Goal: Find specific page/section: Find specific page/section

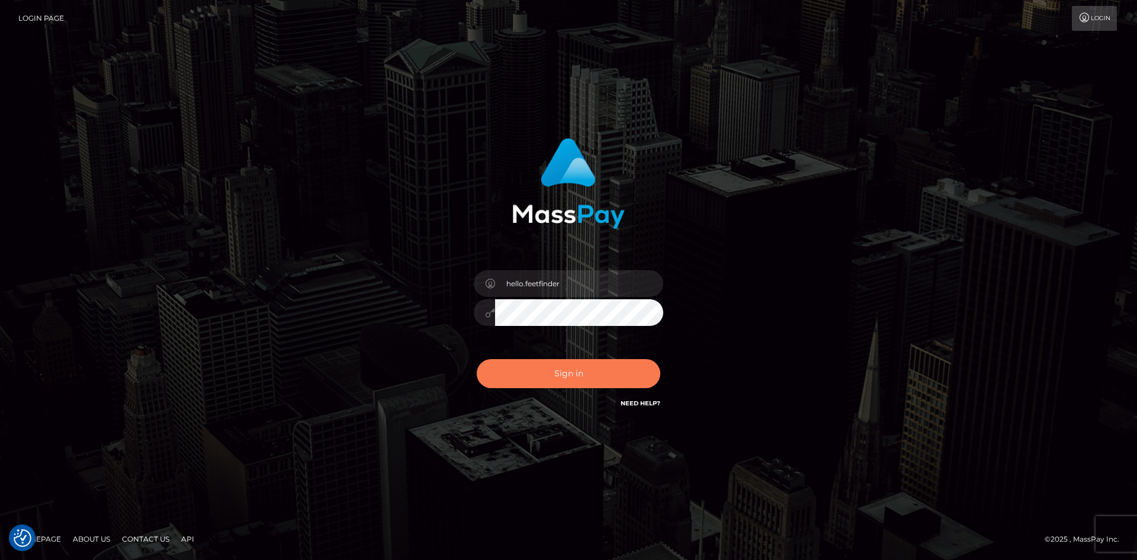
click at [565, 368] on button "Sign in" at bounding box center [569, 373] width 184 height 29
type input "hello.feetfinder"
click at [588, 374] on button "Sign in" at bounding box center [569, 373] width 184 height 29
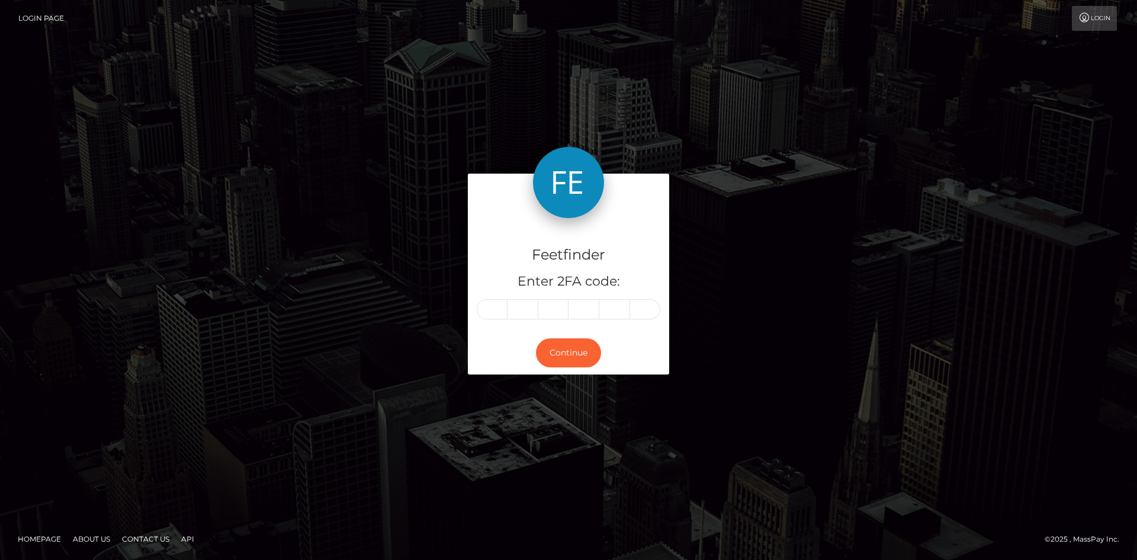
click at [499, 311] on input "text" at bounding box center [492, 309] width 31 height 20
click at [498, 311] on input "text" at bounding box center [492, 309] width 31 height 20
type input "8"
type input "9"
type input "2"
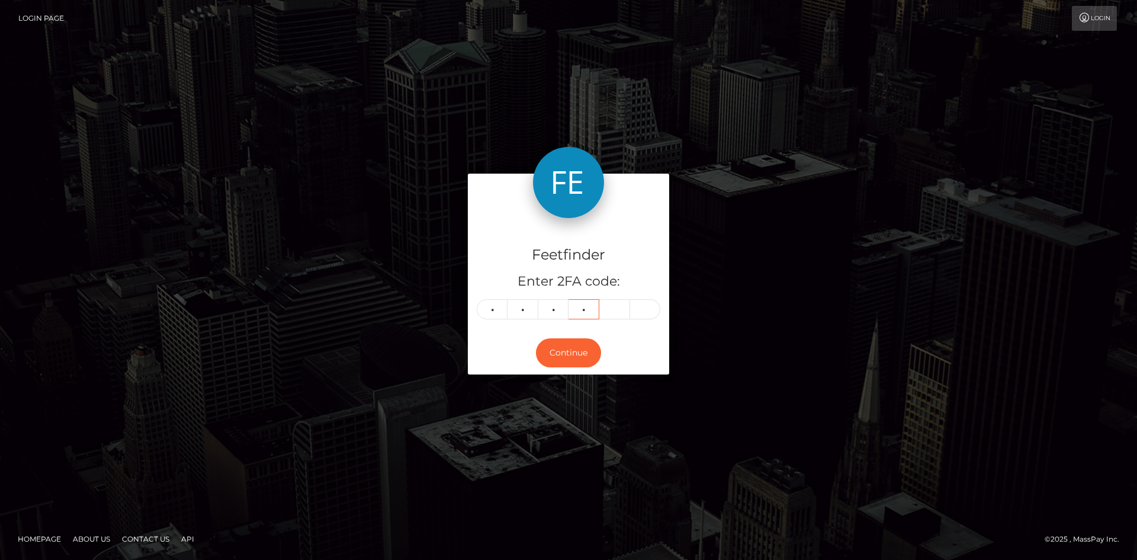
type input "6"
type input "3"
type input "2"
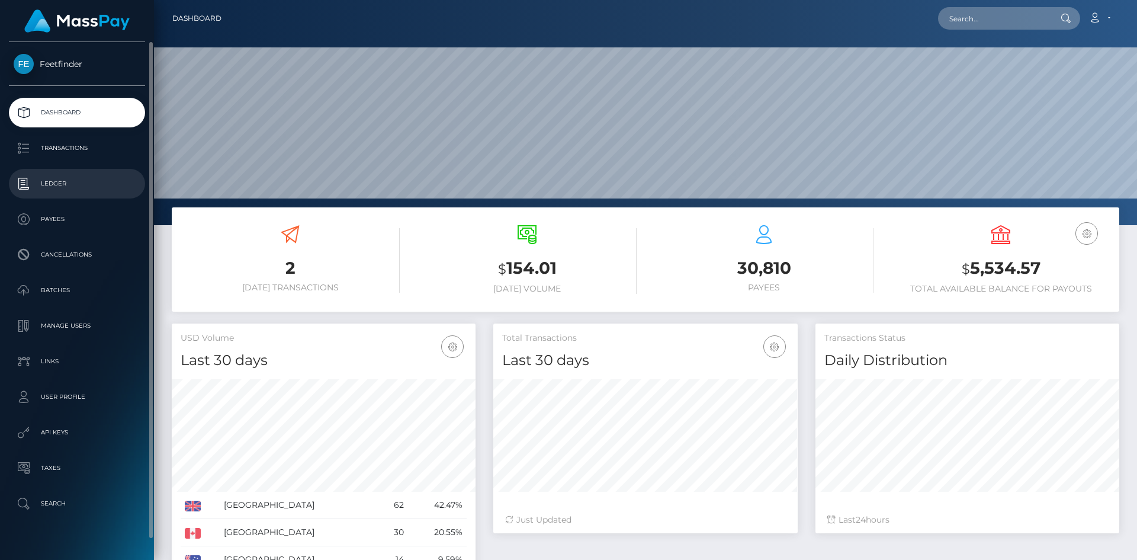
scroll to position [210, 304]
click at [52, 216] on p "Payees" at bounding box center [77, 219] width 127 height 18
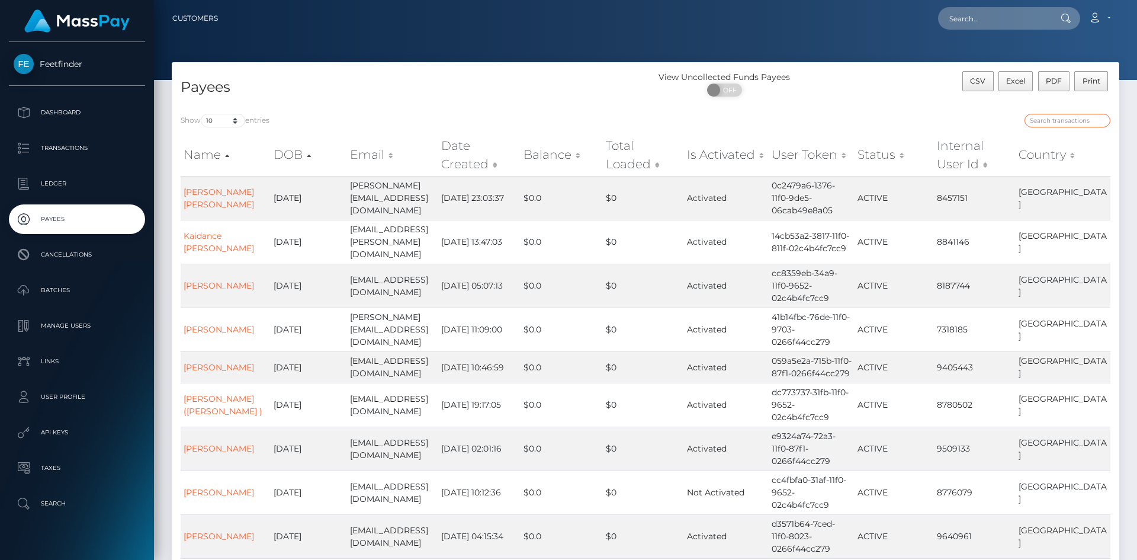
click at [1066, 121] on input "search" at bounding box center [1068, 121] width 86 height 14
paste input "01a233d0-4ec5-11f0-bf09-062f66d36555"
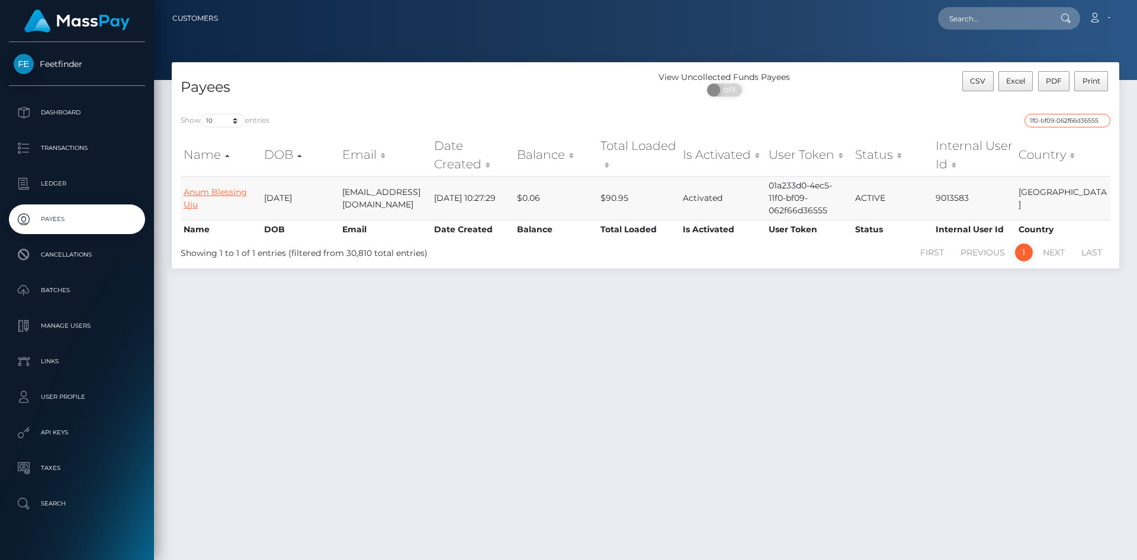
type input "01a233d0-4ec5-11f0-bf09-062f66d36555"
click at [216, 188] on link "Anum Blessing Uju" at bounding box center [215, 198] width 63 height 23
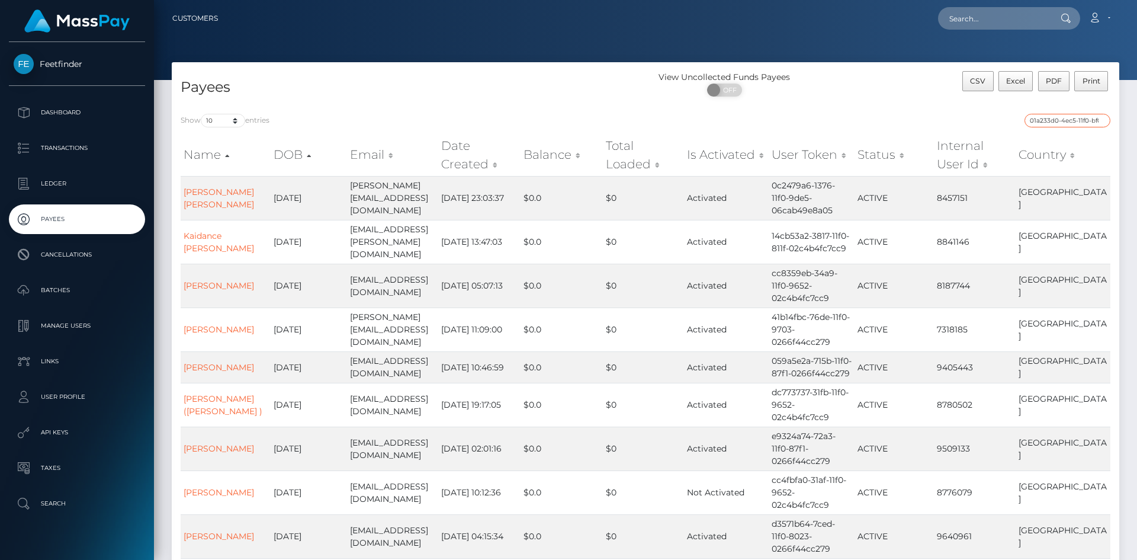
click at [1067, 125] on input "01a233d0-4ec5-11f0-bf09-062f66d36555" at bounding box center [1068, 121] width 86 height 14
